Goal: Browse casually: Explore the website without a specific task or goal

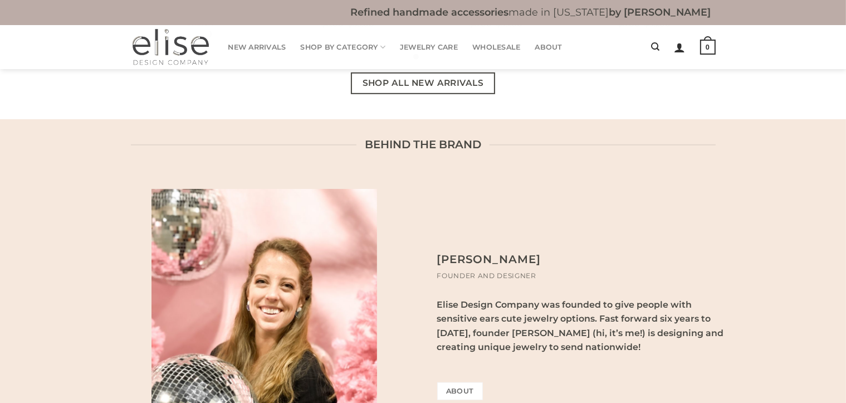
scroll to position [533, 0]
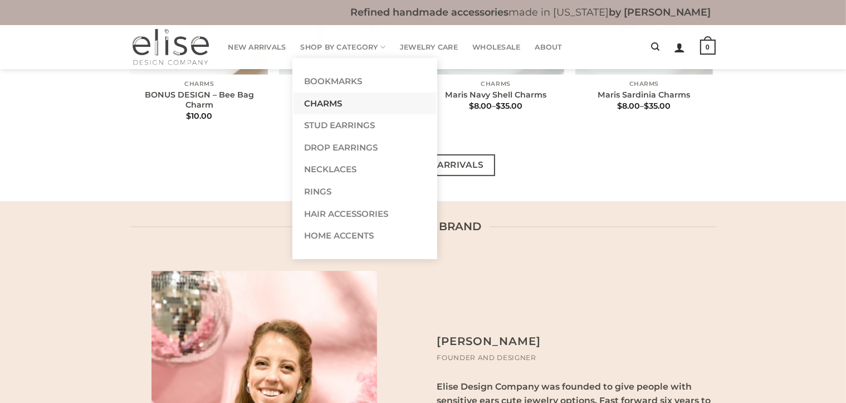
click at [328, 102] on link "Charms" at bounding box center [364, 103] width 143 height 22
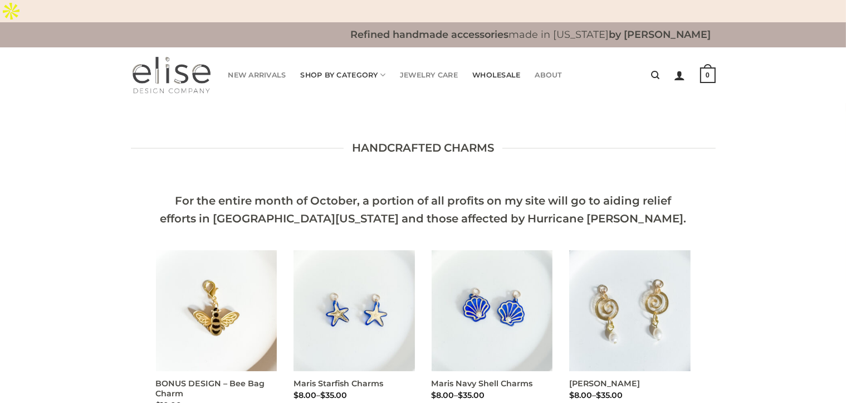
click at [506, 64] on link "Wholesale" at bounding box center [496, 75] width 48 height 22
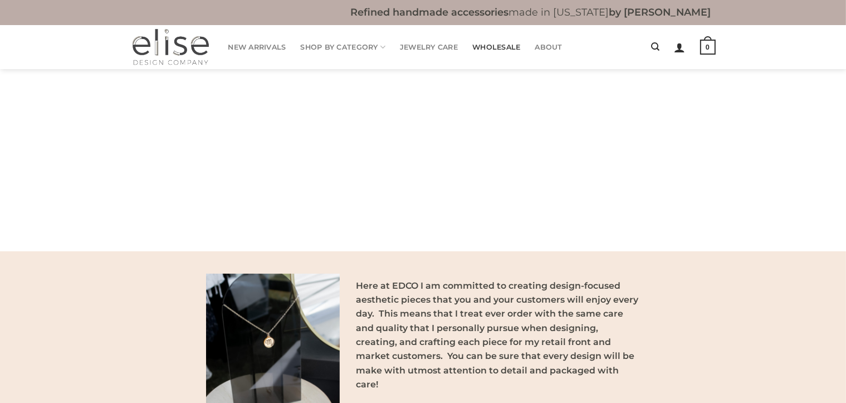
scroll to position [668, 0]
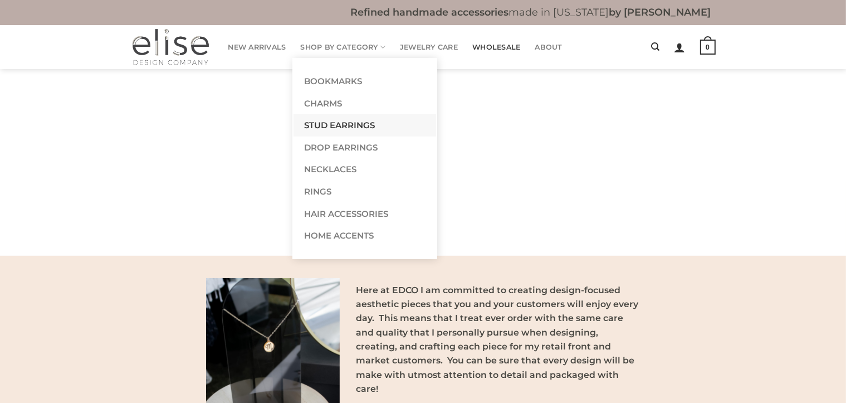
click at [352, 126] on link "Stud Earrings" at bounding box center [364, 125] width 143 height 22
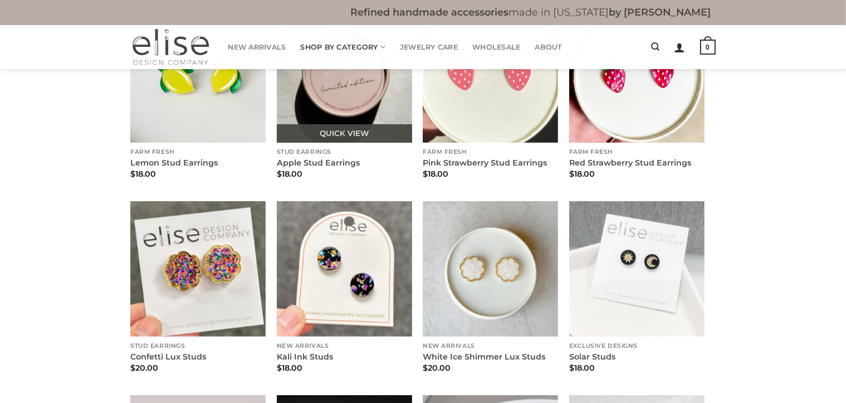
scroll to position [668, 0]
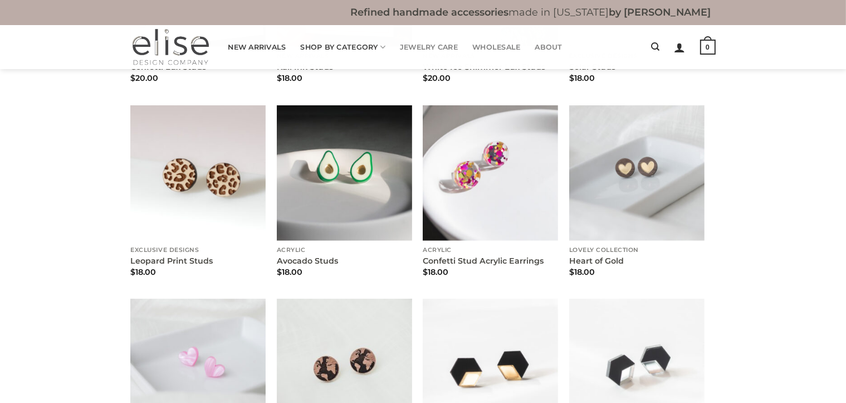
click at [256, 50] on link "New Arrivals" at bounding box center [257, 47] width 58 height 22
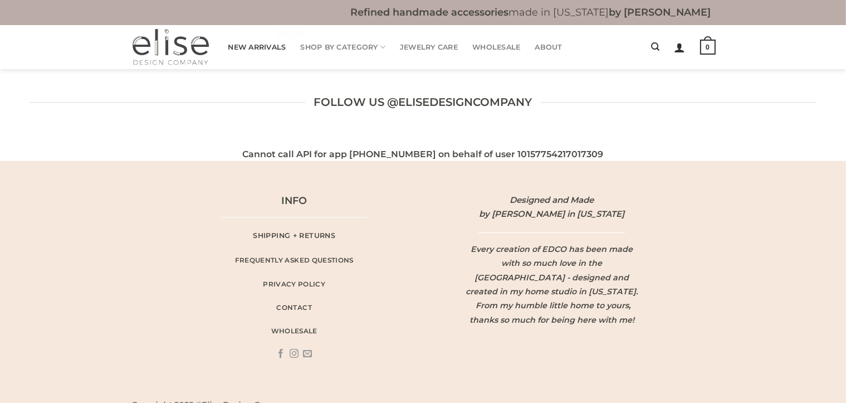
scroll to position [741, 0]
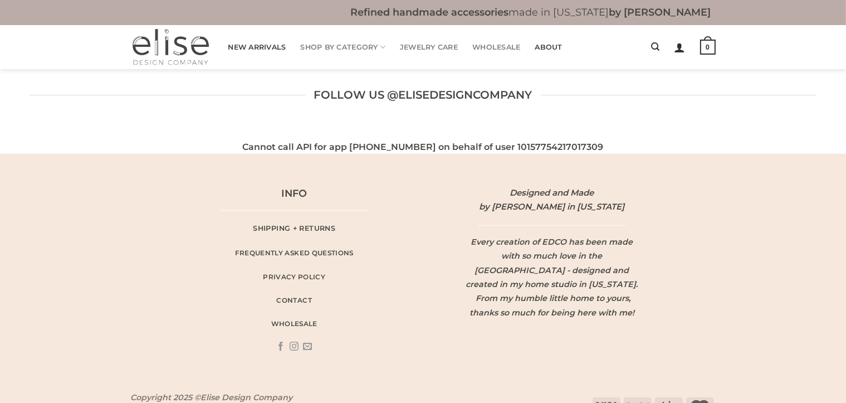
click at [545, 48] on link "About" at bounding box center [548, 47] width 27 height 22
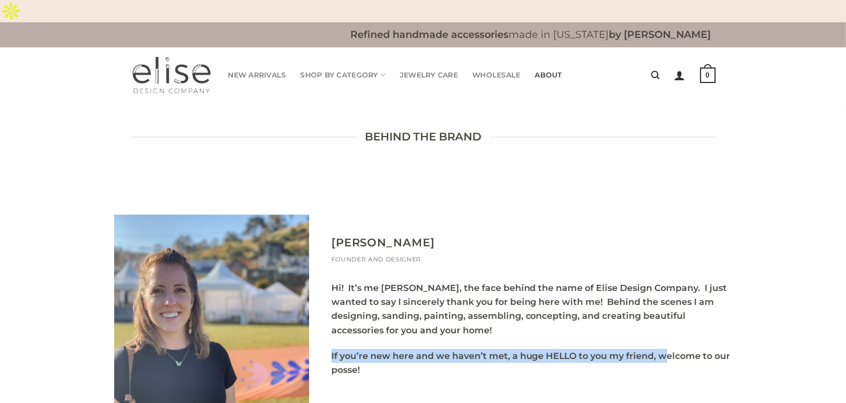
drag, startPoint x: 339, startPoint y: 332, endPoint x: 670, endPoint y: 328, distance: 330.8
click at [670, 350] on span "If you’re new here and we haven’t met, a huge HELLO to you my friend, welcome t…" at bounding box center [530, 362] width 399 height 25
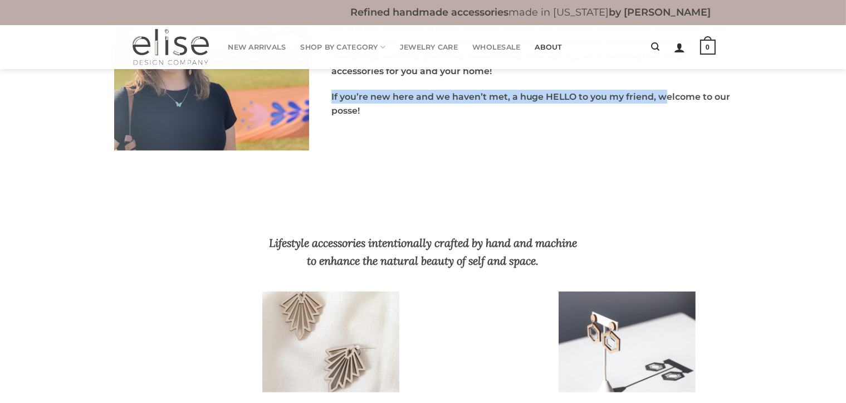
scroll to position [278, 0]
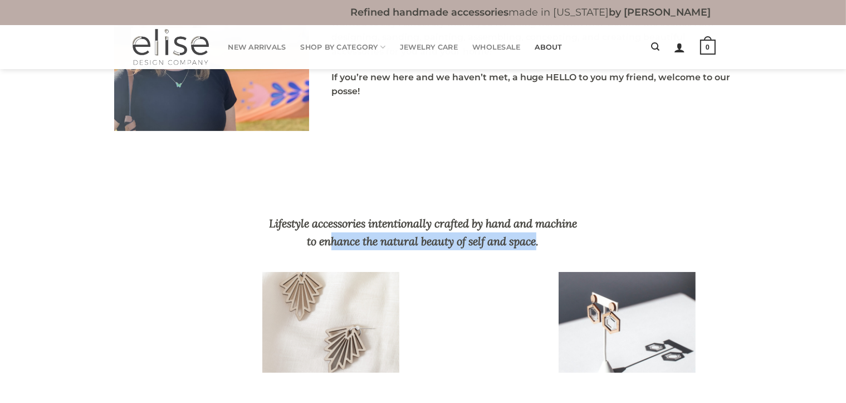
drag, startPoint x: 323, startPoint y: 218, endPoint x: 533, endPoint y: 224, distance: 210.6
click at [533, 224] on span "Lifestyle accessories intentionally crafted by hand and machine to enhance the …" at bounding box center [423, 232] width 308 height 32
copy span "nhance the natural beauty of self and spac"
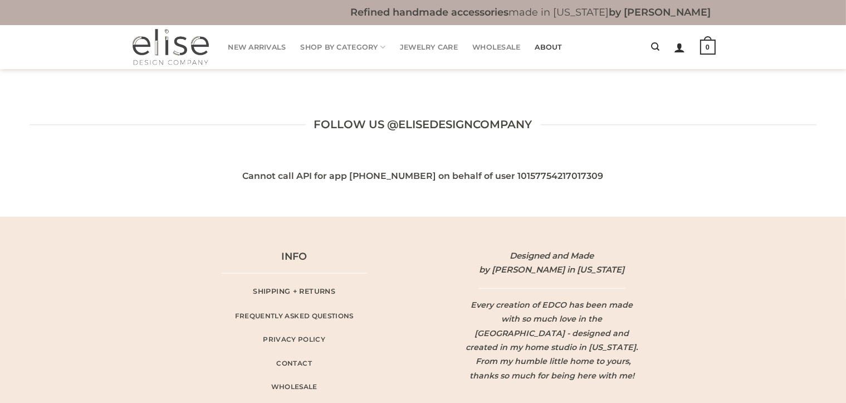
scroll to position [1002, 0]
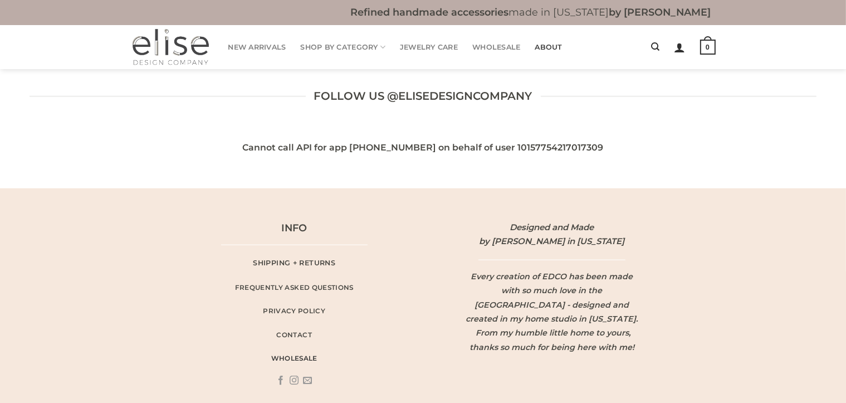
click at [297, 353] on span "wholesale" at bounding box center [294, 358] width 46 height 11
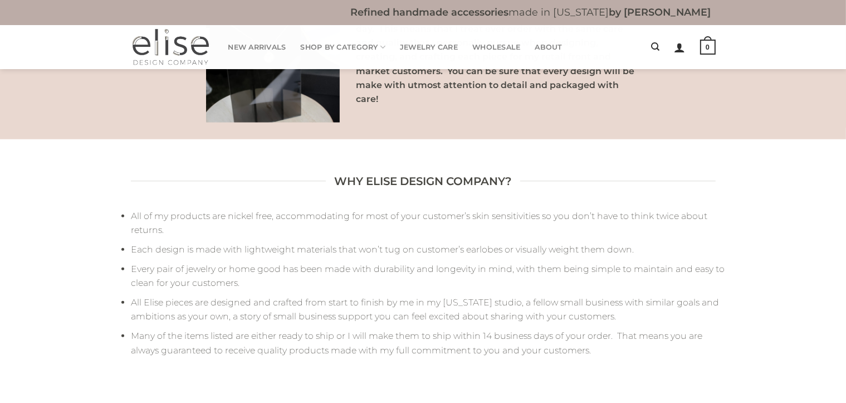
scroll to position [1002, 0]
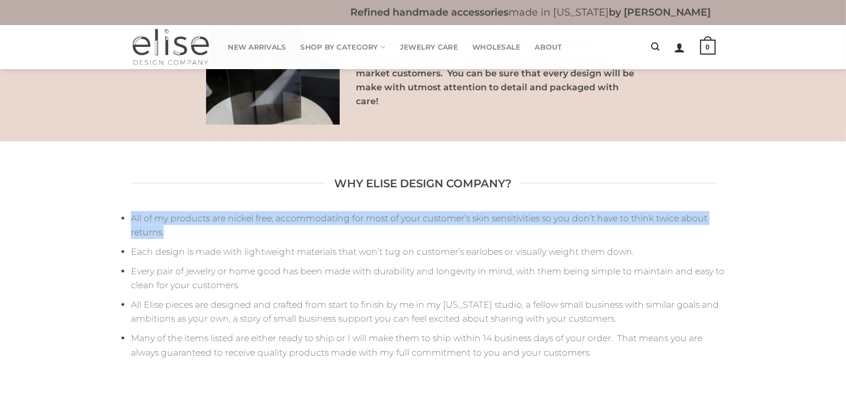
drag, startPoint x: 133, startPoint y: 195, endPoint x: 675, endPoint y: 208, distance: 543.1
click at [675, 211] on li "All of my products are nickel free, accommodating for most of your customer’s s…" at bounding box center [431, 225] width 601 height 28
copy li "All of my products are nickel free, accommodating for most of your customer’s s…"
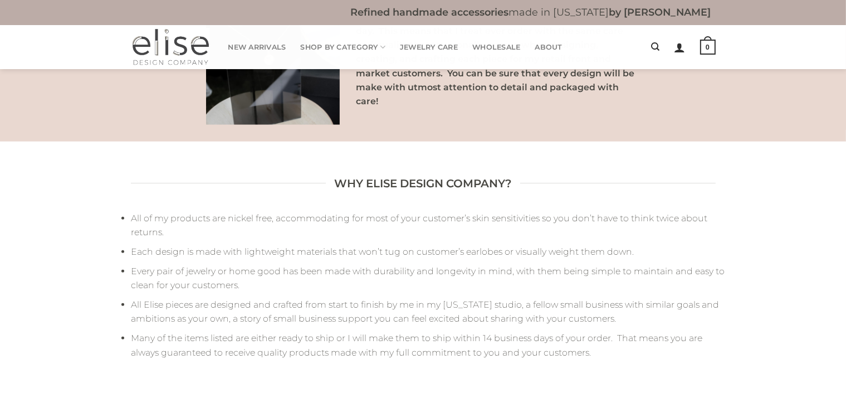
click at [158, 244] on li "Each design is made with lightweight materials that won’t tug on customer’s ear…" at bounding box center [431, 251] width 601 height 14
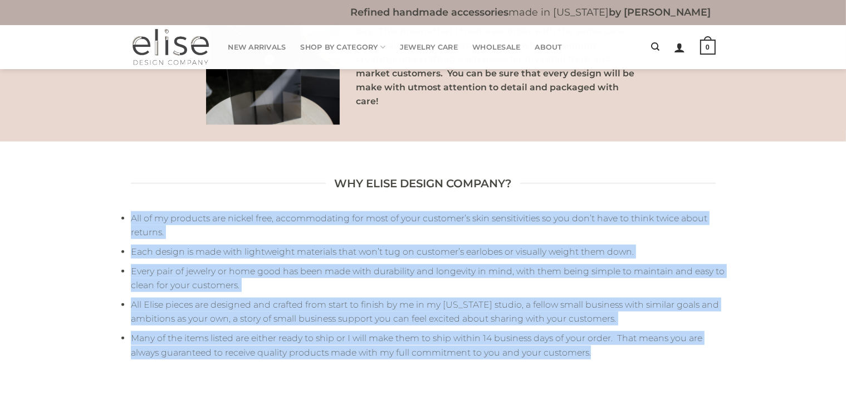
drag, startPoint x: 133, startPoint y: 192, endPoint x: 617, endPoint y: 332, distance: 504.4
click at [617, 332] on ul "All of my products are nickel free, accommodating for most of your customer’s s…" at bounding box center [426, 285] width 612 height 148
copy ul "All of my products are nickel free, accommodating for most of your customer’s s…"
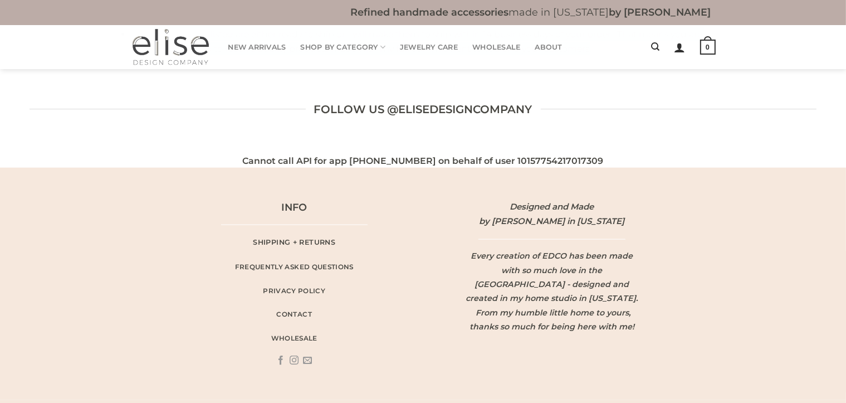
scroll to position [1320, 0]
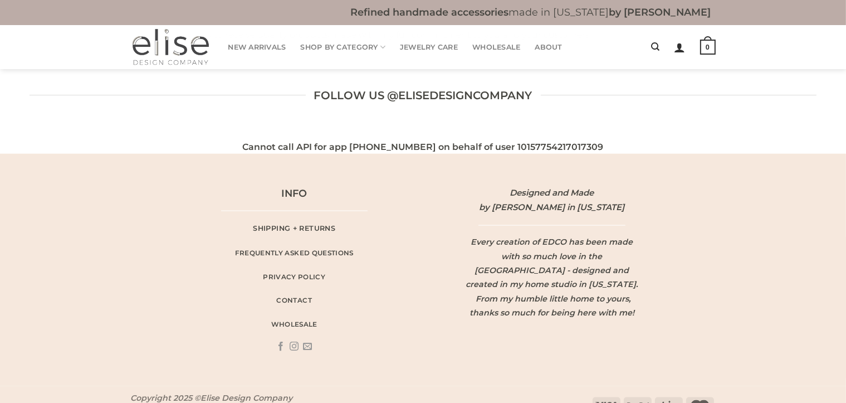
click at [727, 247] on div "INFO Shipping + Returns Frequently asked questions Privacy Policy contact whole…" at bounding box center [423, 270] width 618 height 202
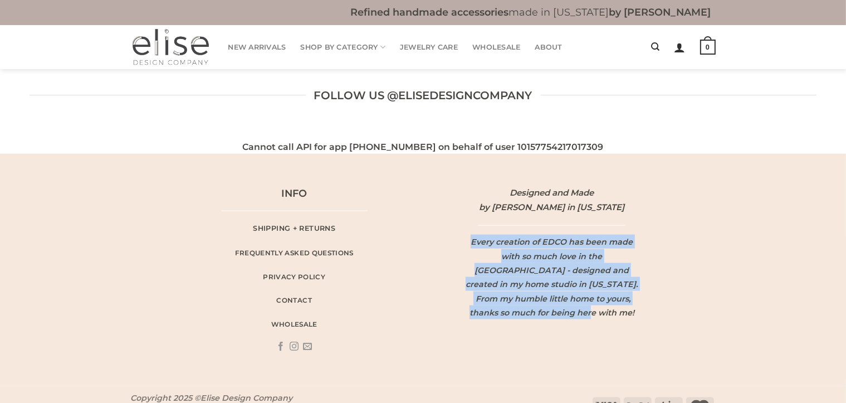
drag, startPoint x: 473, startPoint y: 219, endPoint x: 611, endPoint y: 285, distance: 153.2
click at [611, 285] on p "Every creation of EDCO has been made with so much love in the [GEOGRAPHIC_DATA]…" at bounding box center [552, 276] width 173 height 85
copy span "Every creation of EDCO has been made with so much love in the [GEOGRAPHIC_DATA]…"
click at [543, 310] on div "Designed and Made by [PERSON_NAME] in [US_STATE] Every creation of EDCO has bee…" at bounding box center [552, 261] width 173 height 185
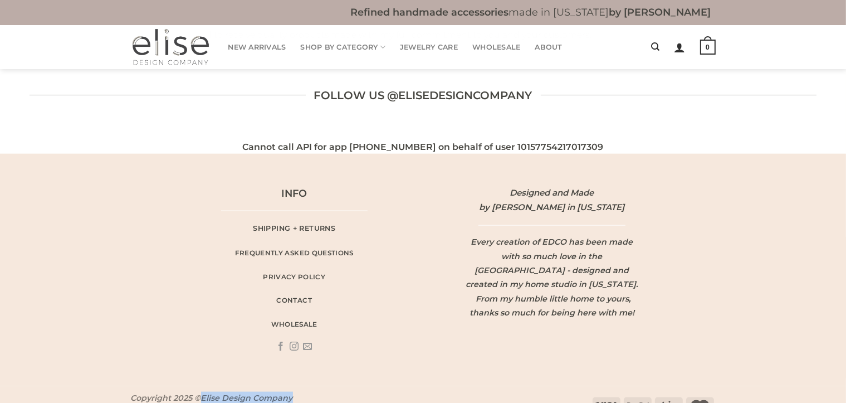
drag, startPoint x: 315, startPoint y: 377, endPoint x: 205, endPoint y: 375, distance: 109.7
click at [205, 391] on div "Copyright 2025 © Elise Design Company" at bounding box center [423, 404] width 601 height 27
copy strong "Elise Design Company"
